Goal: Transaction & Acquisition: Purchase product/service

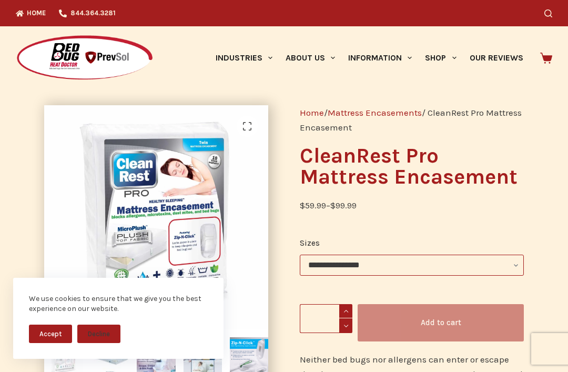
click at [433, 265] on select "**********" at bounding box center [412, 264] width 224 height 21
select select "*****"
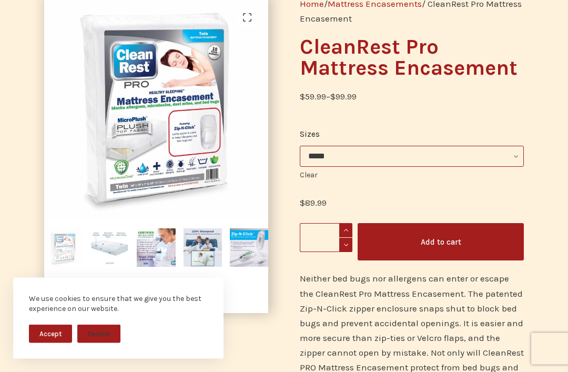
scroll to position [109, 0]
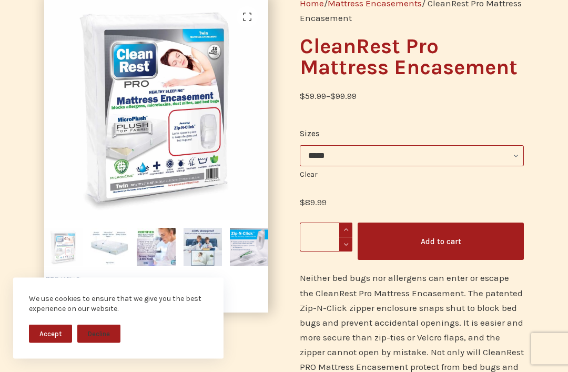
click at [98, 343] on button "Decline" at bounding box center [98, 333] width 43 height 18
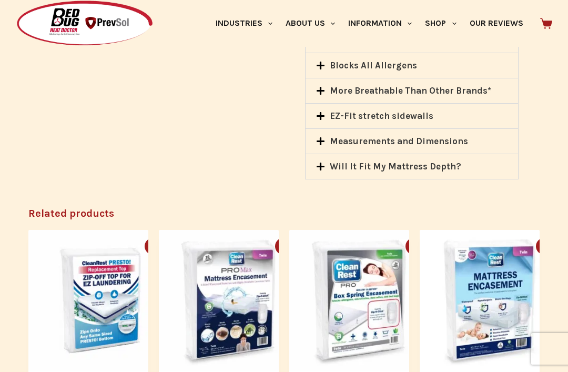
scroll to position [812, 0]
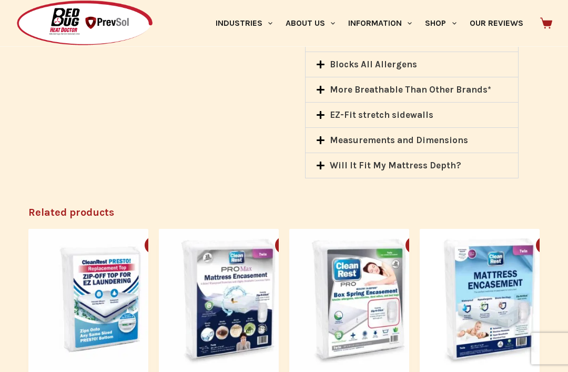
click at [123, 341] on img "Presto! Replacement Zip-Off Top" at bounding box center [98, 299] width 141 height 141
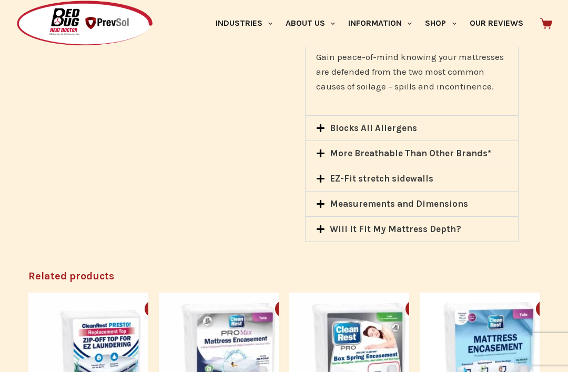
scroll to position [748, 0]
click at [443, 148] on link "More Breathable Than Other Brands*" at bounding box center [410, 153] width 161 height 11
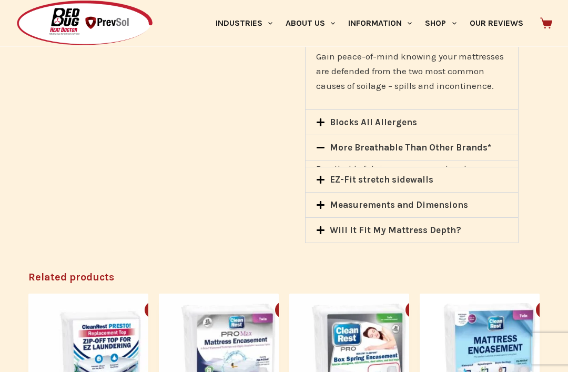
scroll to position [748, 0]
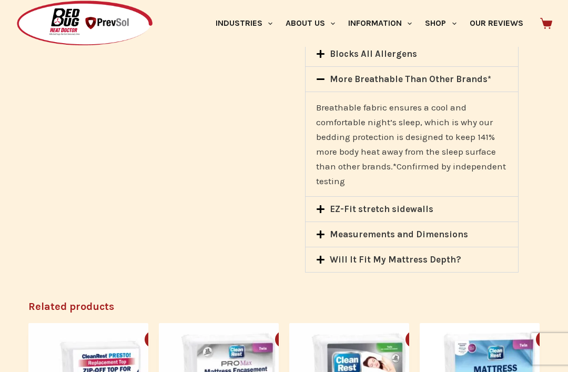
click at [462, 74] on link "More Breathable Than Other Brands*" at bounding box center [410, 79] width 161 height 11
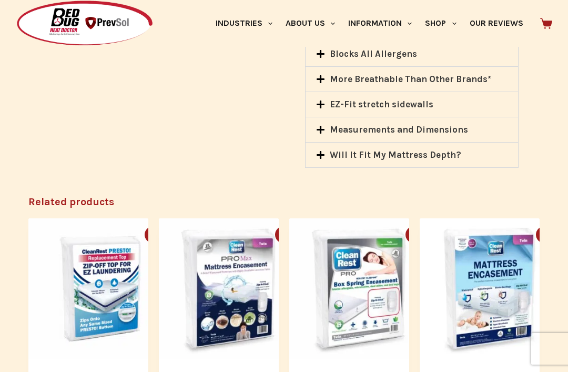
click at [426, 99] on div "EZ-Fit stretch sidewalls" at bounding box center [411, 104] width 212 height 25
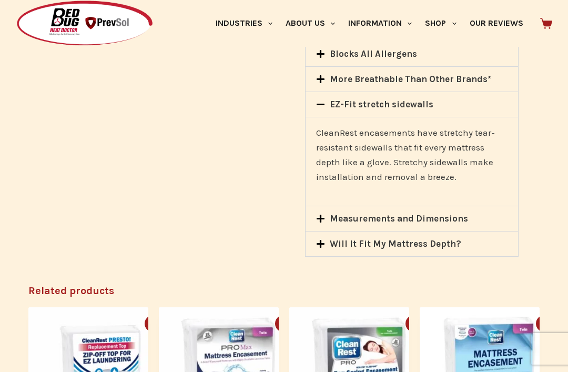
click at [436, 92] on div "EZ-Fit stretch sidewalls" at bounding box center [411, 104] width 212 height 25
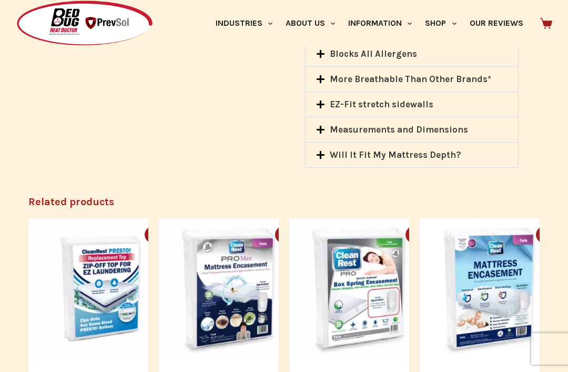
click at [440, 124] on link "Measurements and Dimensions" at bounding box center [399, 129] width 138 height 11
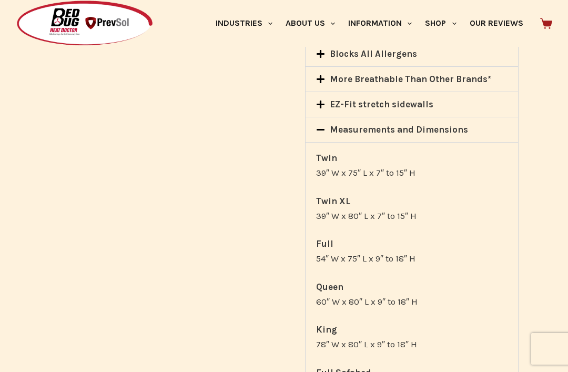
click at [450, 124] on link "Measurements and Dimensions" at bounding box center [399, 129] width 138 height 11
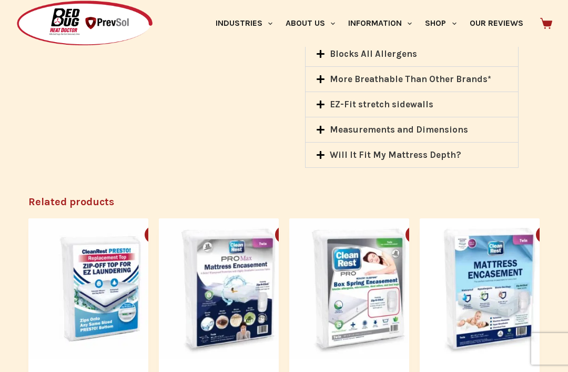
click at [434, 149] on link "Will It Fit My Mattress Depth?" at bounding box center [395, 154] width 131 height 11
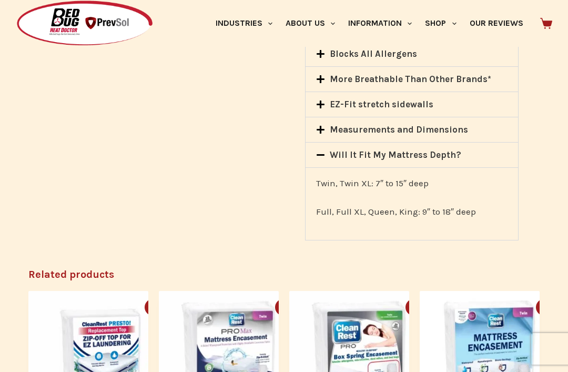
click at [448, 149] on link "Will It Fit My Mattress Depth?" at bounding box center [395, 154] width 131 height 11
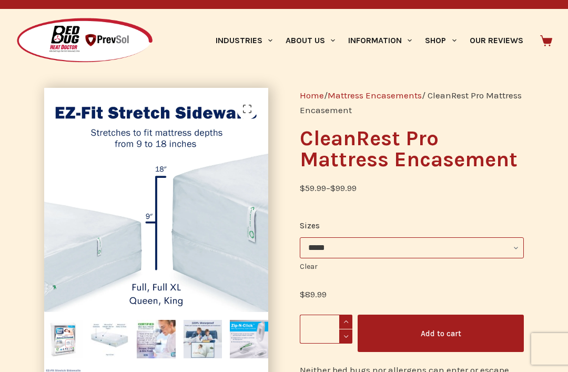
scroll to position [0, 0]
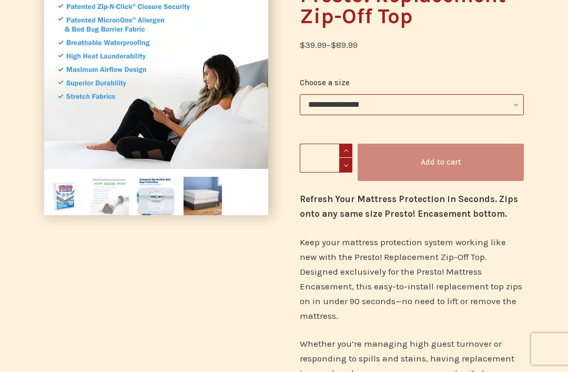
scroll to position [162, 0]
